Goal: Download file/media

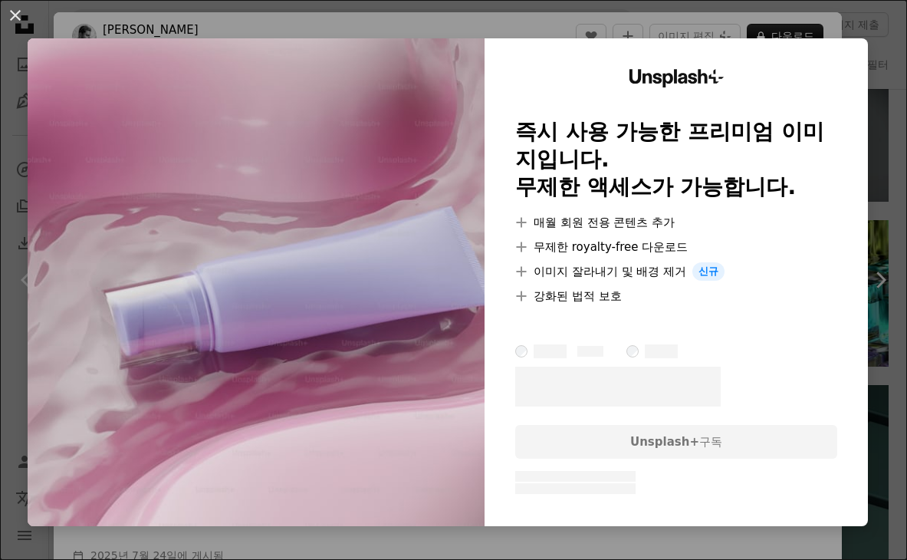
scroll to position [13360, 0]
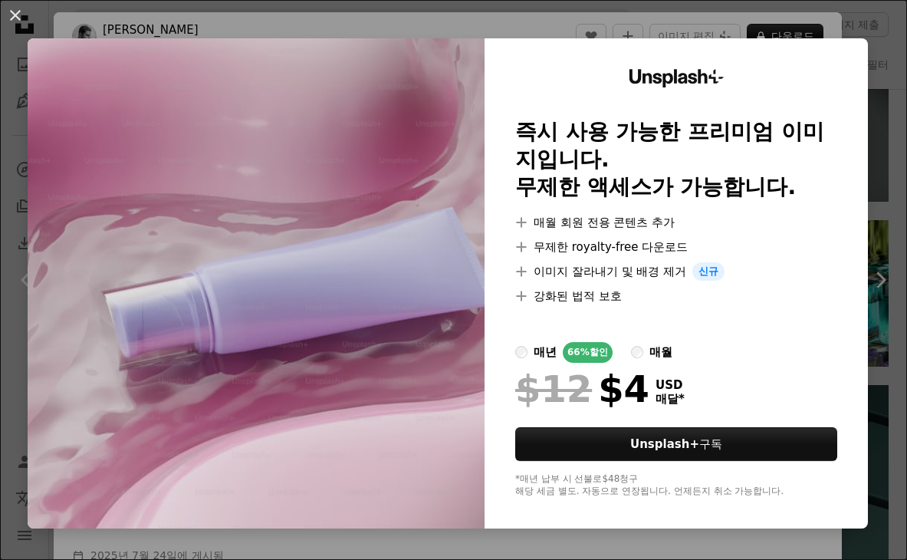
click at [507, 8] on div "An X shape Unsplash+ 즉시 사용 가능한 프리미엄 이미지입니다. 무제한 액세스가 가능합니다. A plus sign 매월 회원 전…" at bounding box center [453, 280] width 907 height 560
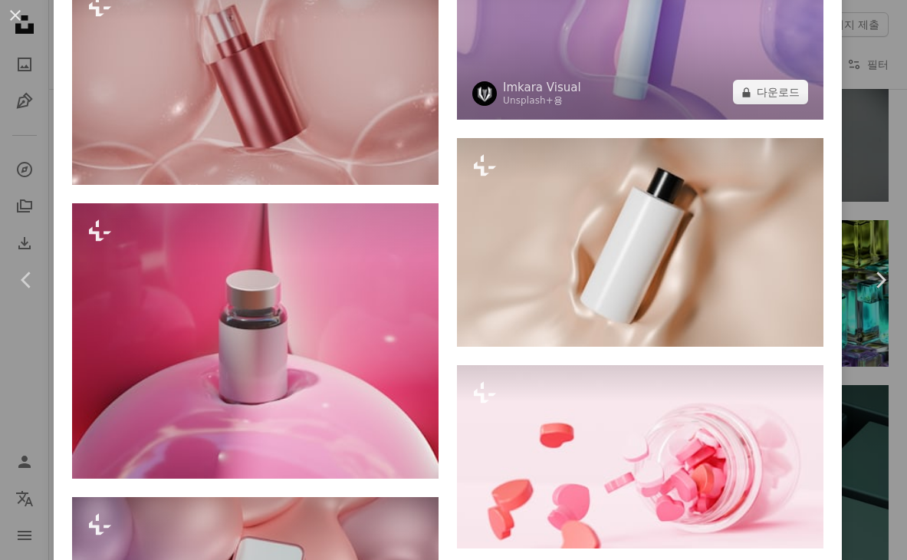
scroll to position [1533, 0]
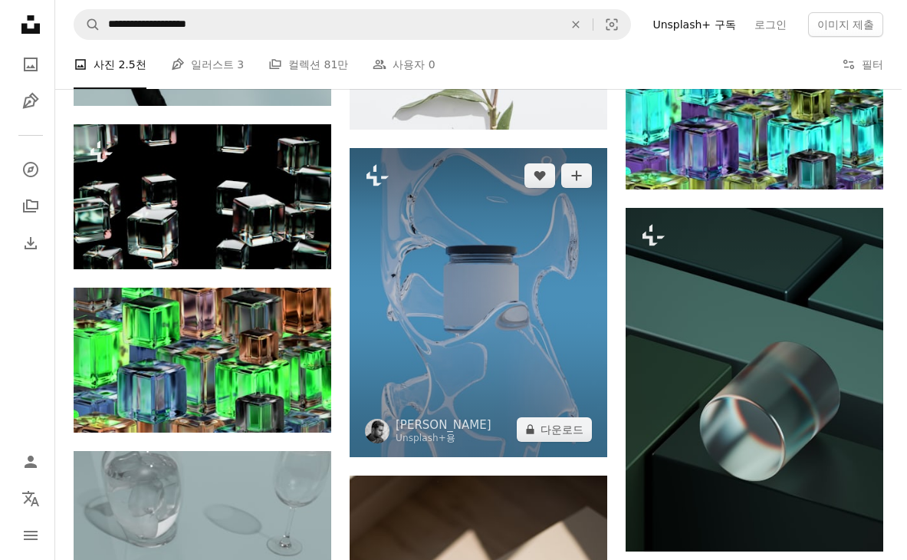
scroll to position [13130, 0]
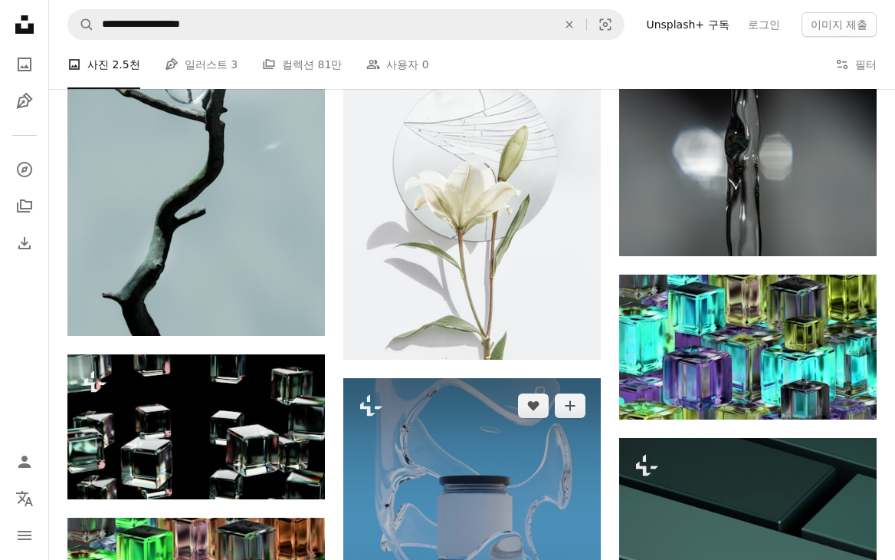
click at [438, 492] on img at bounding box center [472, 532] width 258 height 309
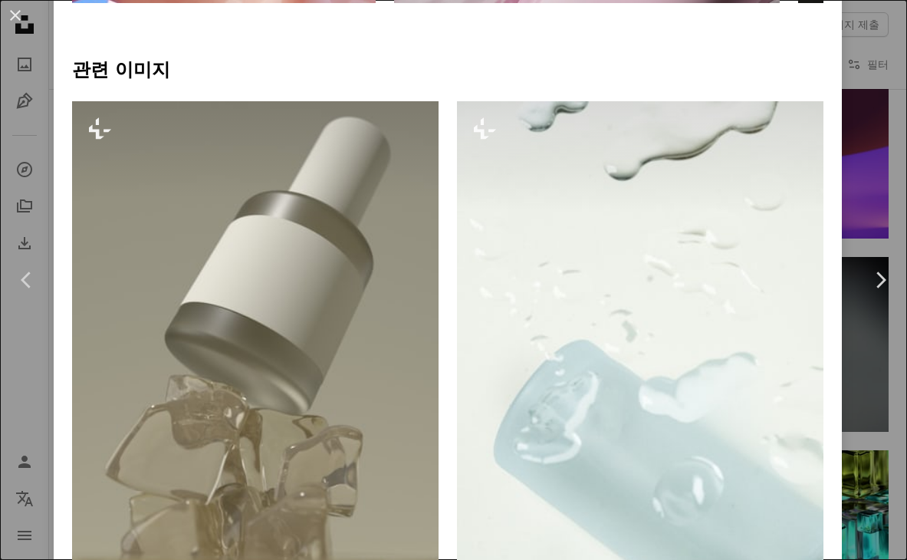
scroll to position [537, 0]
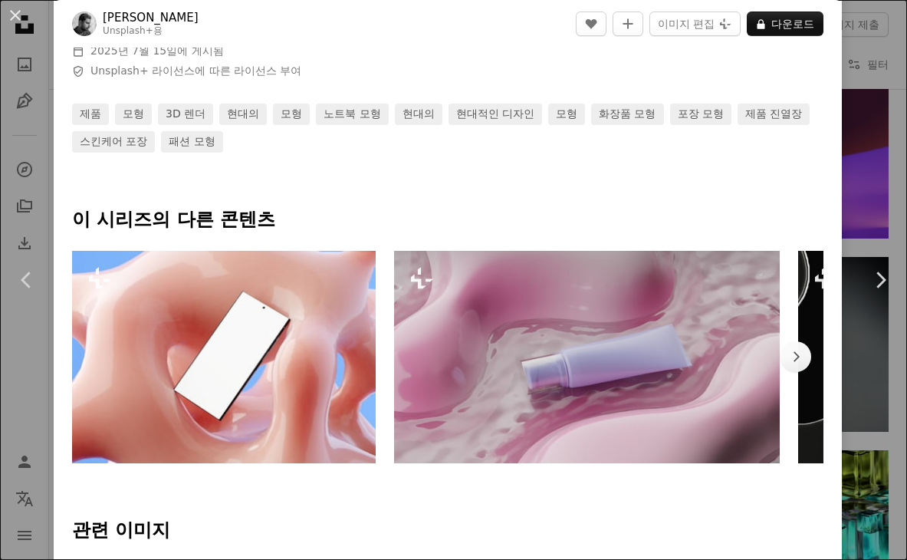
click at [635, 374] on img at bounding box center [587, 357] width 386 height 212
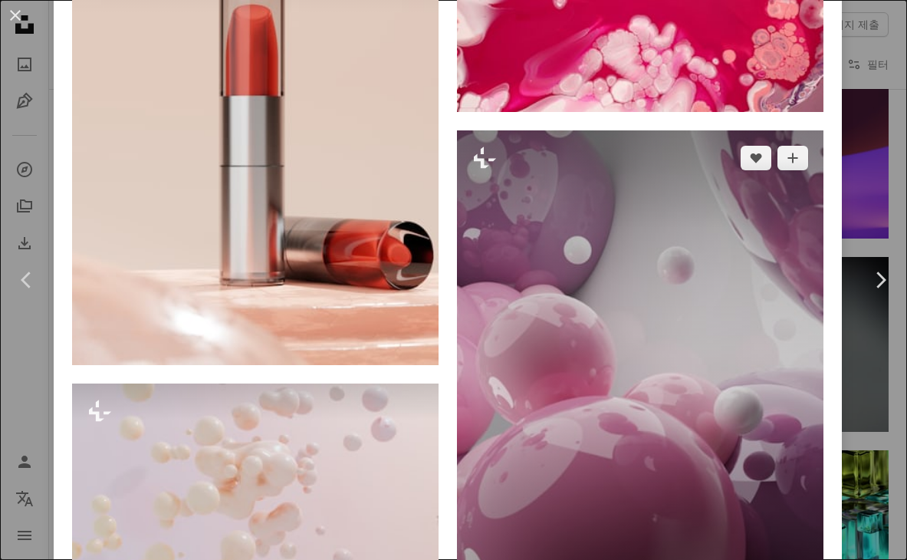
scroll to position [4829, 0]
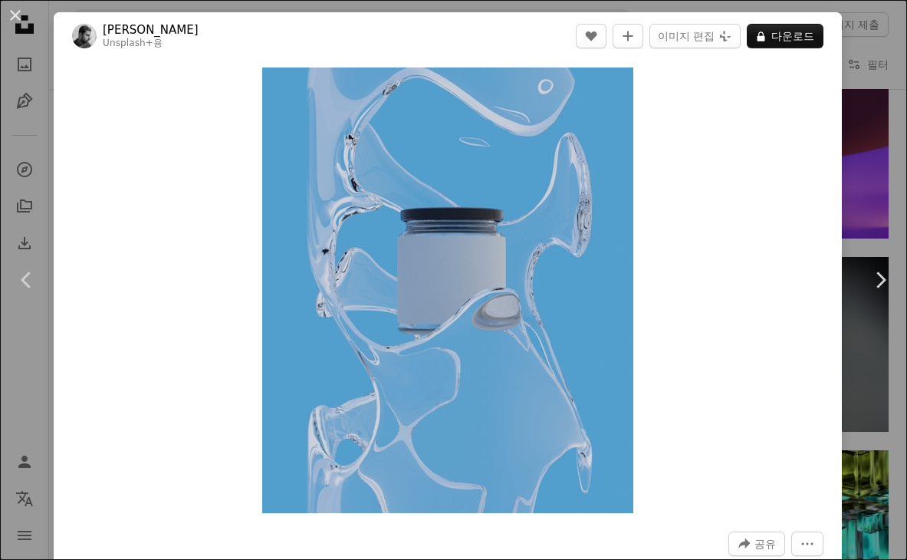
click at [859, 36] on div "An X shape Chevron left Chevron right [PERSON_NAME] Unsplash+ 용 A heart A plus …" at bounding box center [453, 280] width 907 height 560
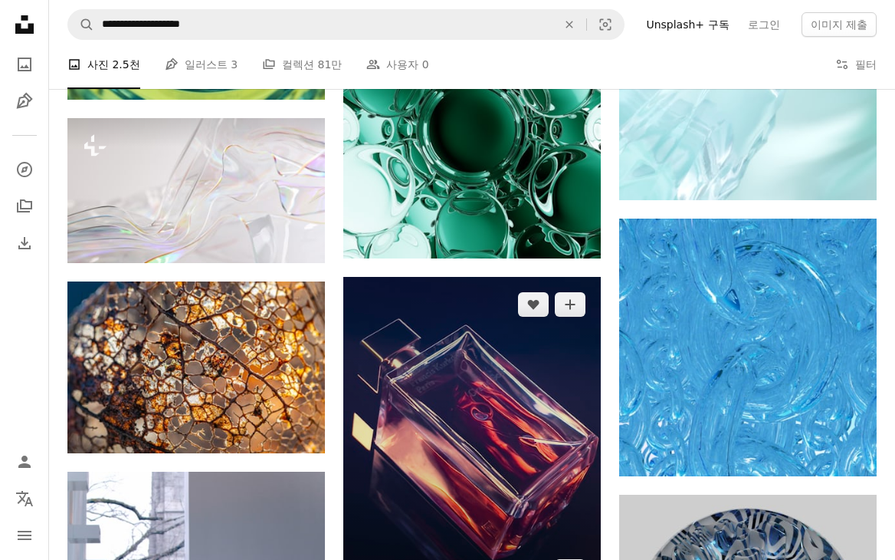
scroll to position [17652, 0]
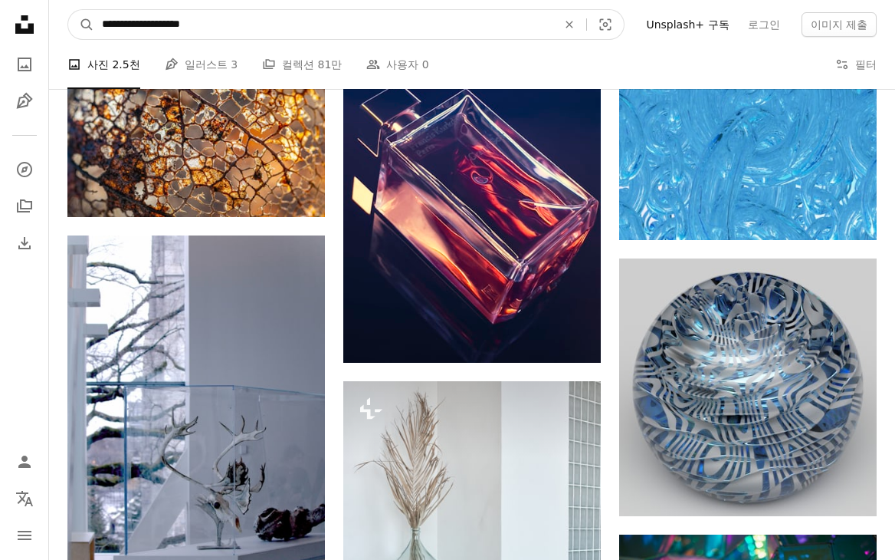
drag, startPoint x: 262, startPoint y: 18, endPoint x: 11, endPoint y: 34, distance: 251.9
paste input "**********"
type input "**********"
click button "A magnifying glass" at bounding box center [81, 24] width 26 height 29
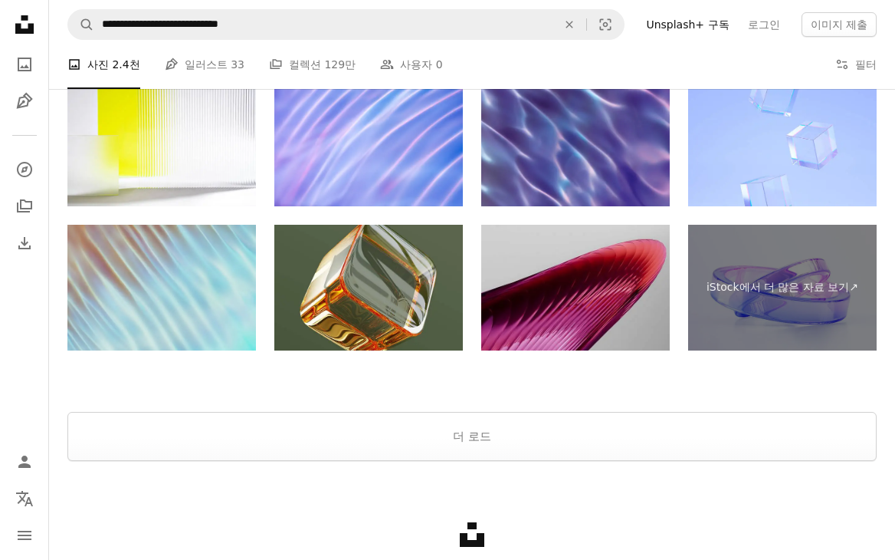
scroll to position [2929, 0]
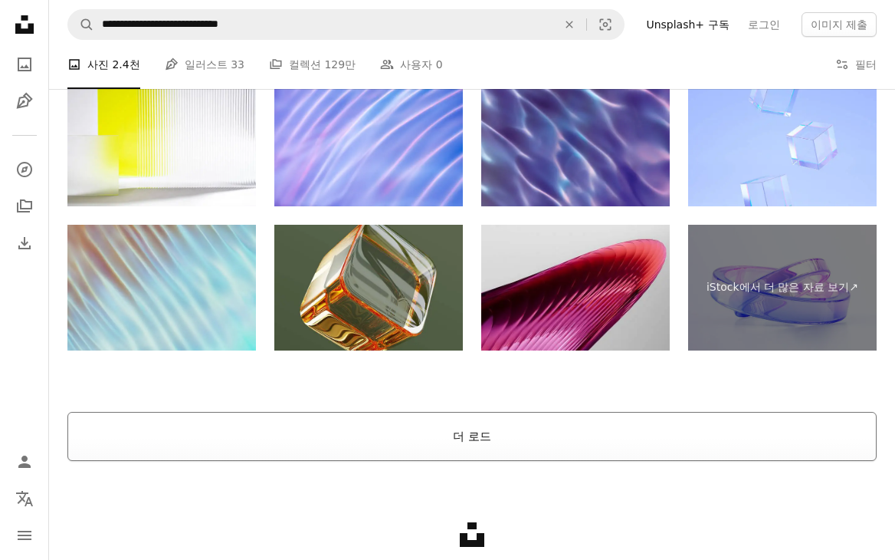
click at [474, 432] on button "더 로드" at bounding box center [471, 436] width 809 height 49
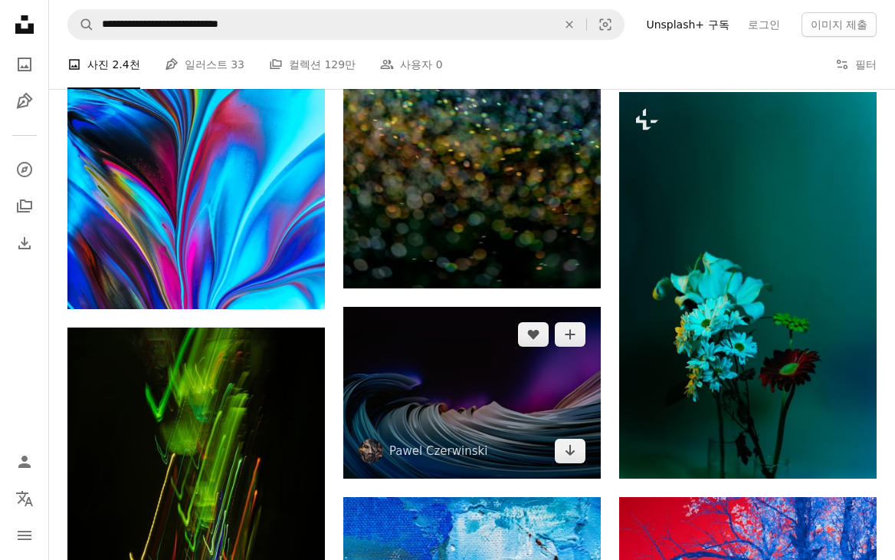
scroll to position [9213, 0]
